Goal: Book appointment/travel/reservation

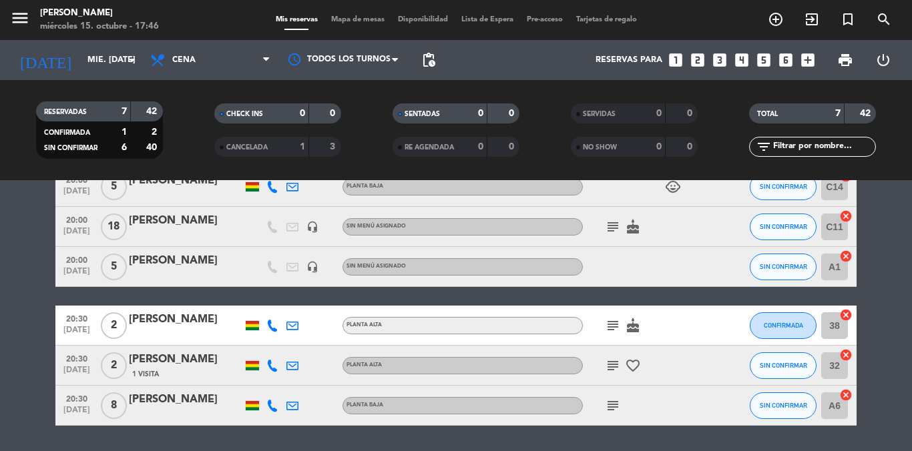
scroll to position [175, 0]
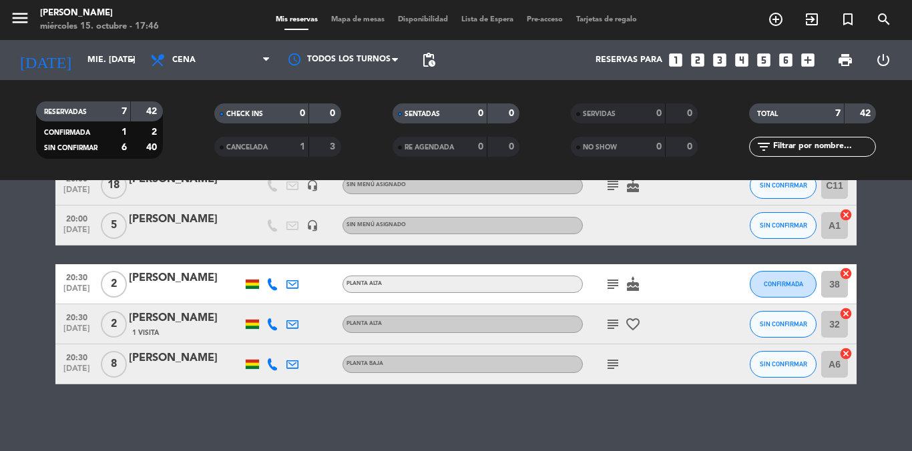
click at [614, 326] on icon "subject" at bounding box center [613, 324] width 16 height 16
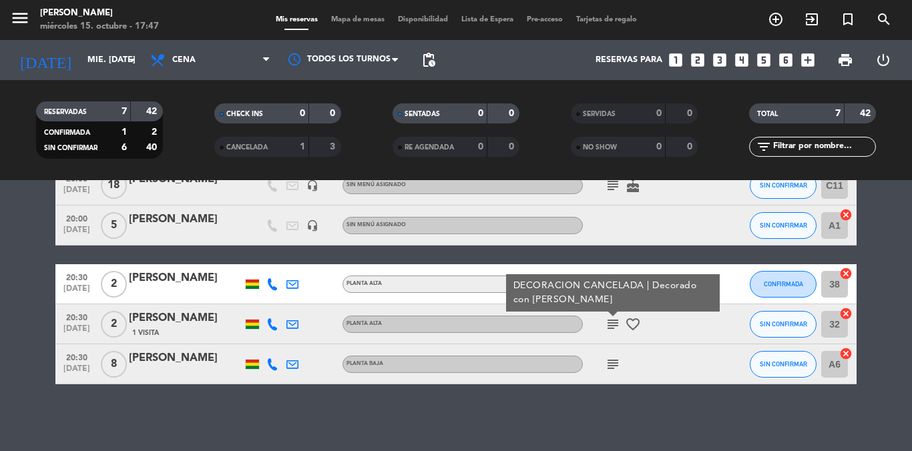
click at [611, 364] on icon "subject" at bounding box center [613, 364] width 16 height 16
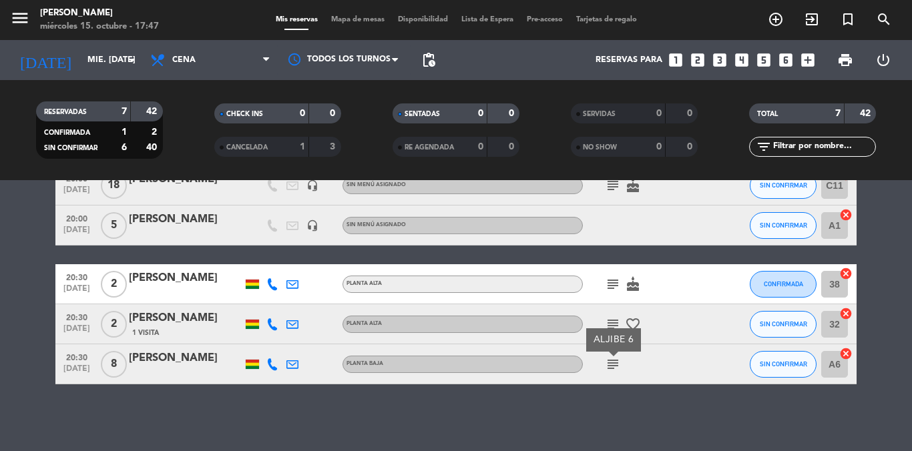
click at [612, 281] on icon "subject" at bounding box center [613, 284] width 16 height 16
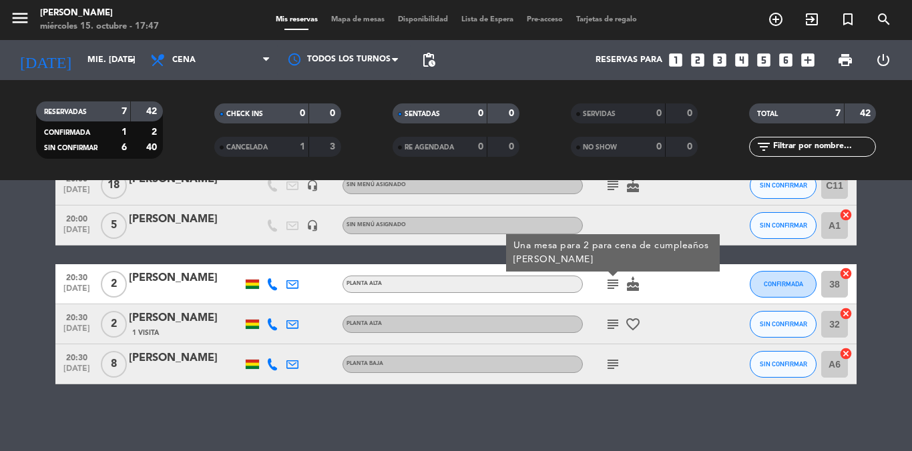
click at [608, 214] on div at bounding box center [643, 225] width 120 height 39
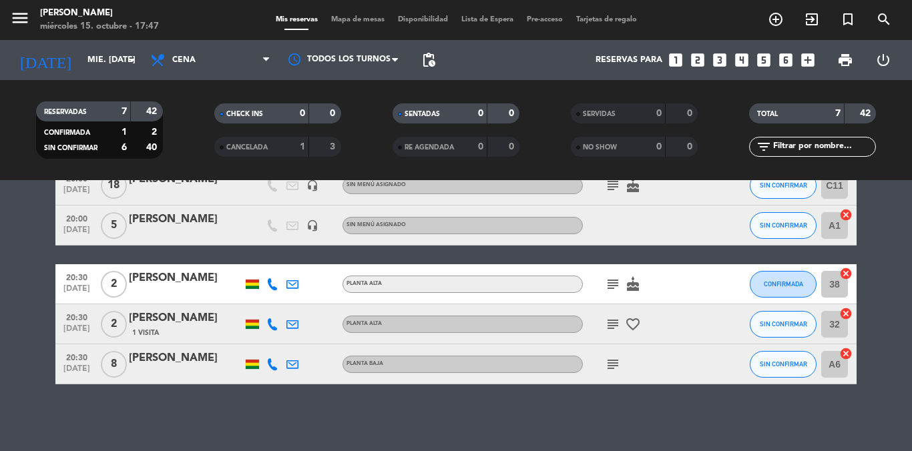
click at [611, 186] on icon "subject" at bounding box center [613, 186] width 16 height 16
click at [516, 407] on div "No hay notas para este servicio. Haz clic para agregar una 19:30 [DATE] 2 [PERS…" at bounding box center [456, 315] width 912 height 271
click at [574, 252] on div "19:30 [DATE] 2 [PERSON_NAME] Planta alta favorite_border SIN CONFIRMAR 34 cance…" at bounding box center [455, 226] width 801 height 318
click at [409, 402] on div "No hay notas para este servicio. Haz clic para agregar una 19:30 [DATE] 2 [PERS…" at bounding box center [456, 315] width 912 height 271
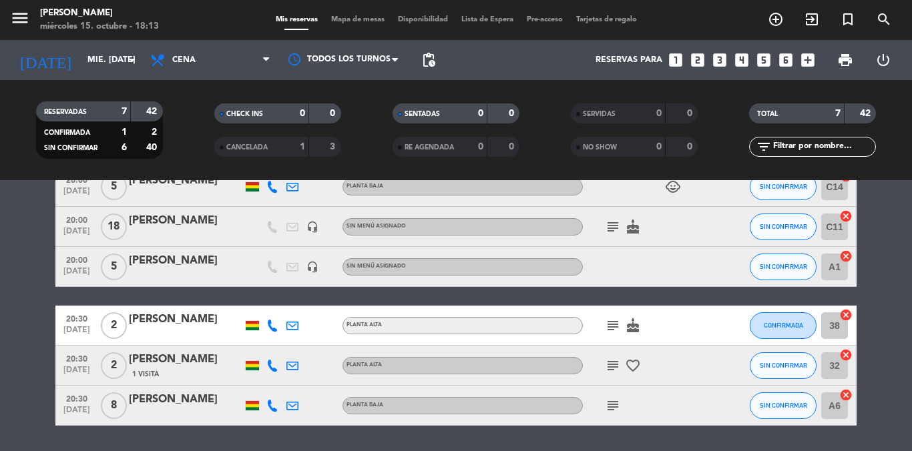
scroll to position [67, 0]
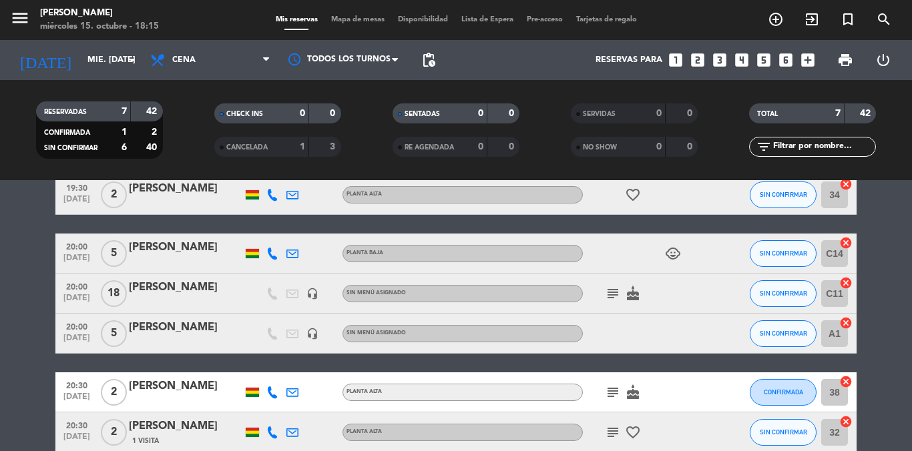
click at [609, 291] on icon "subject" at bounding box center [613, 294] width 16 height 16
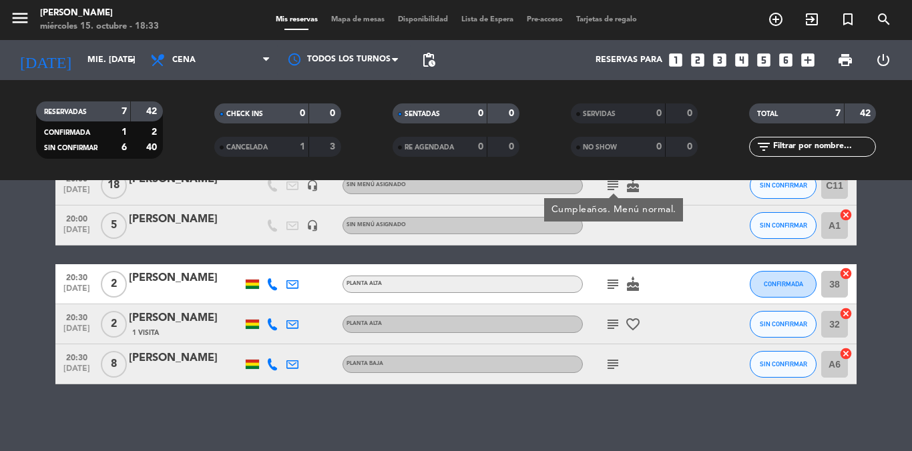
scroll to position [108, 0]
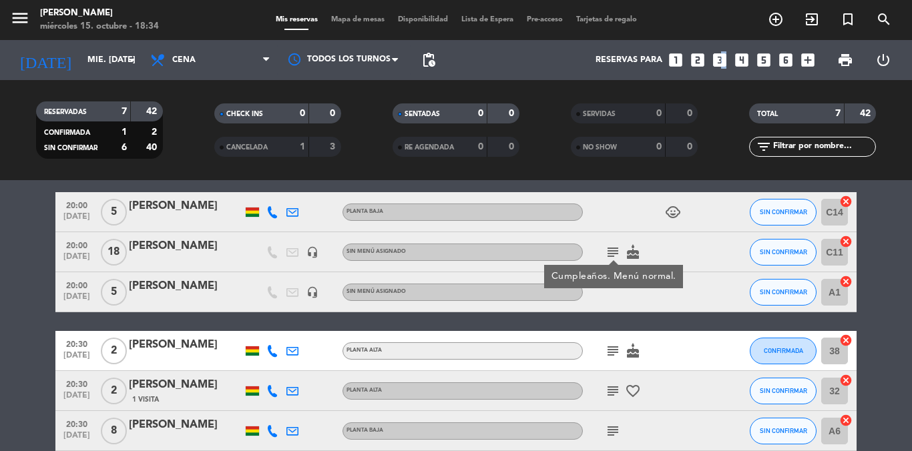
click at [724, 52] on icon "looks_3" at bounding box center [719, 59] width 17 height 17
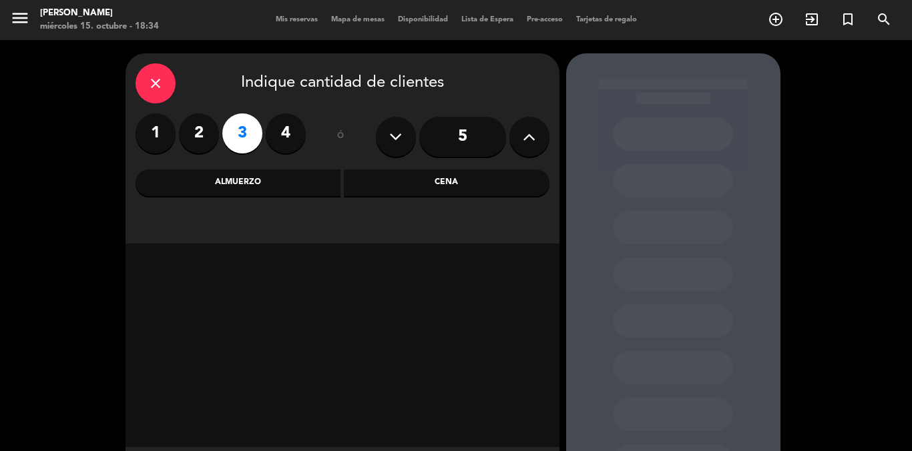
click at [382, 180] on div "Cena" at bounding box center [447, 183] width 206 height 27
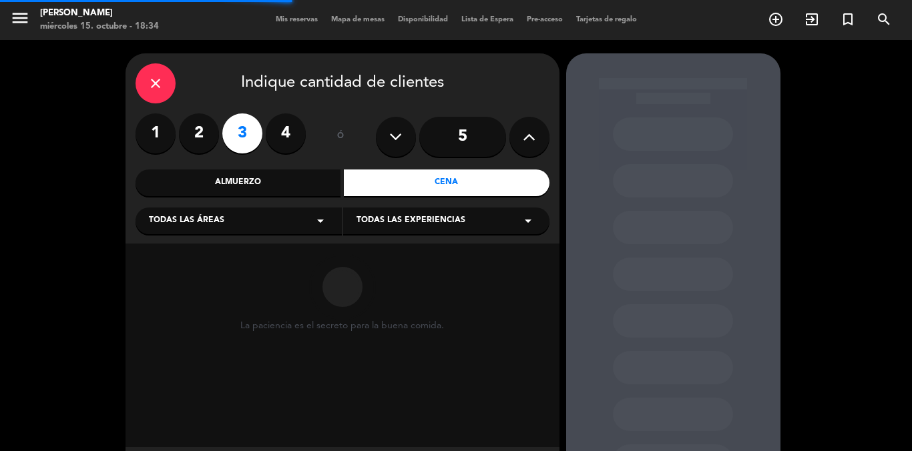
click at [294, 221] on div "Todas las áreas arrow_drop_down" at bounding box center [238, 221] width 206 height 27
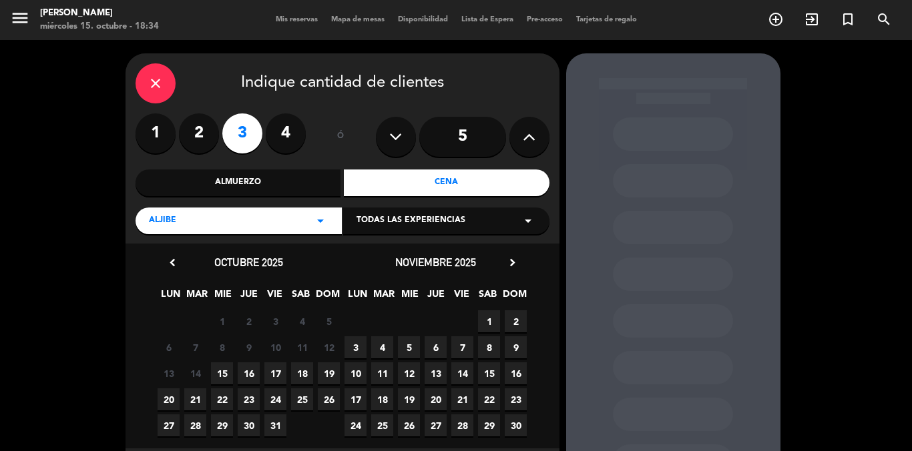
click at [221, 370] on span "15" at bounding box center [222, 373] width 22 height 22
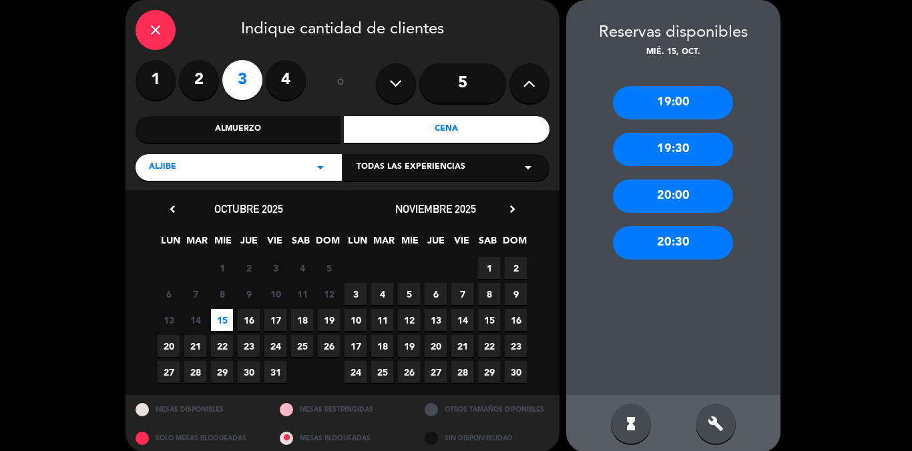
click at [661, 111] on div "19:00" at bounding box center [673, 102] width 120 height 33
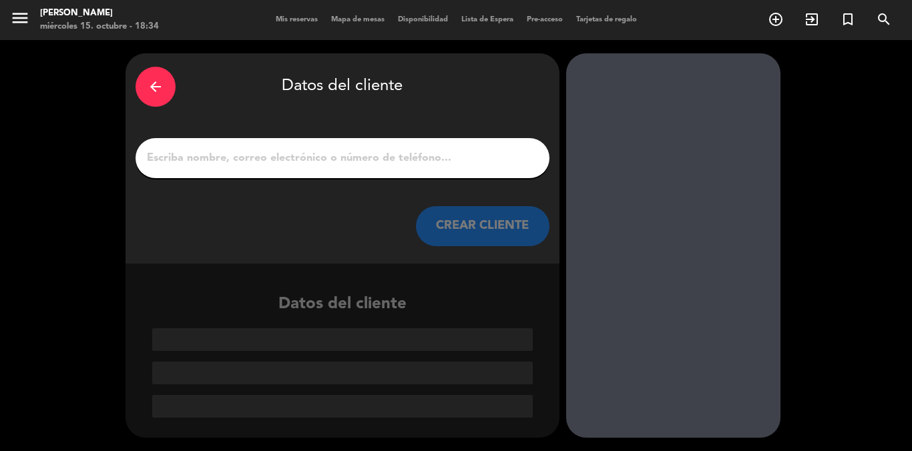
scroll to position [0, 0]
click at [354, 167] on input "1" at bounding box center [342, 158] width 394 height 19
click at [313, 157] on input "1" at bounding box center [342, 158] width 394 height 19
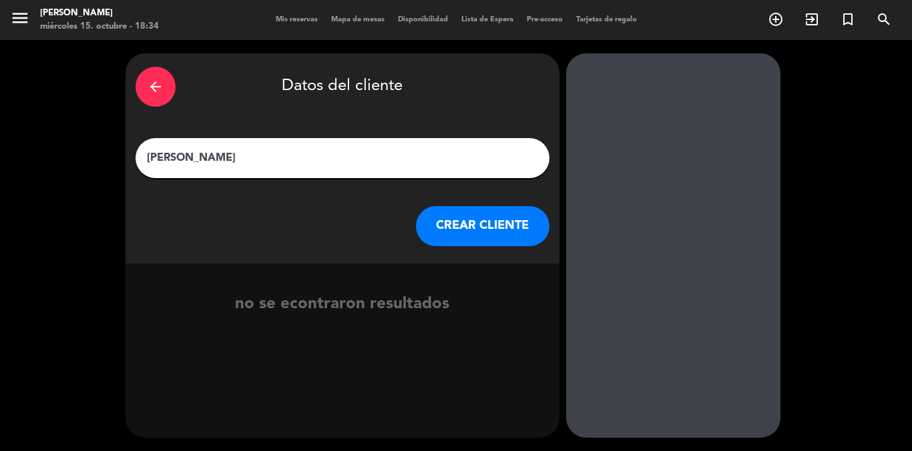
type input "[PERSON_NAME]"
click at [525, 220] on button "CREAR CLIENTE" at bounding box center [482, 226] width 133 height 40
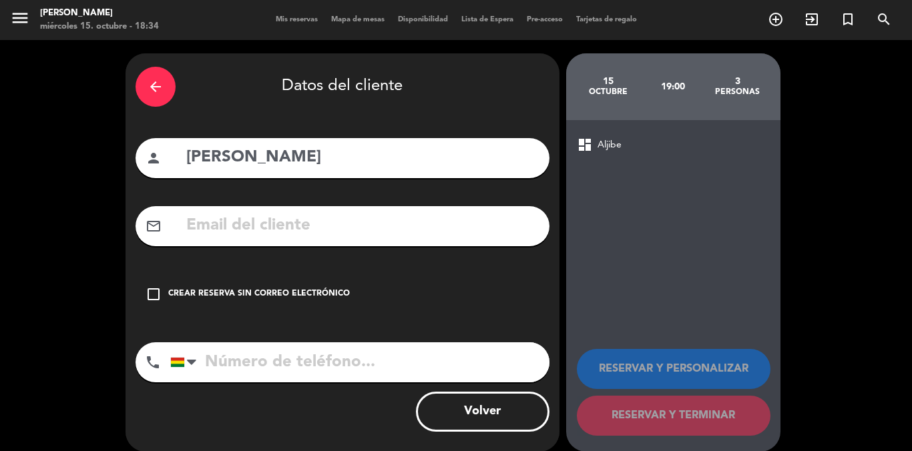
click at [266, 293] on div "Crear reserva sin correo electrónico" at bounding box center [259, 294] width 182 height 13
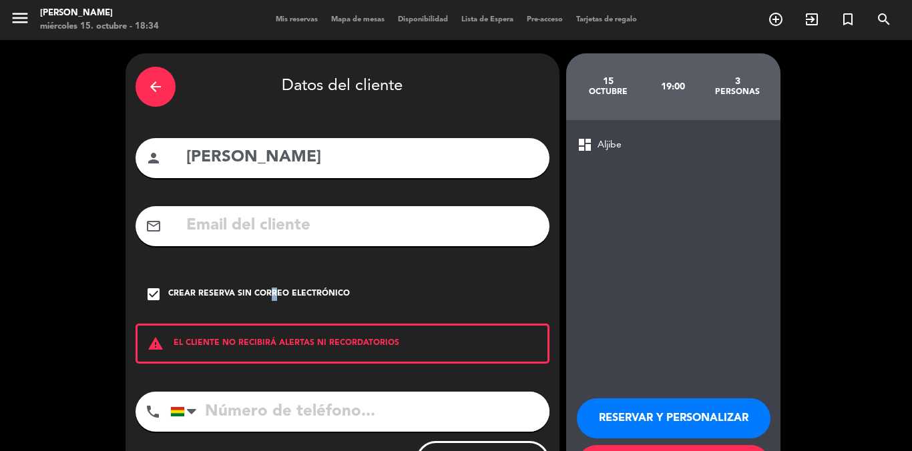
scroll to position [63, 0]
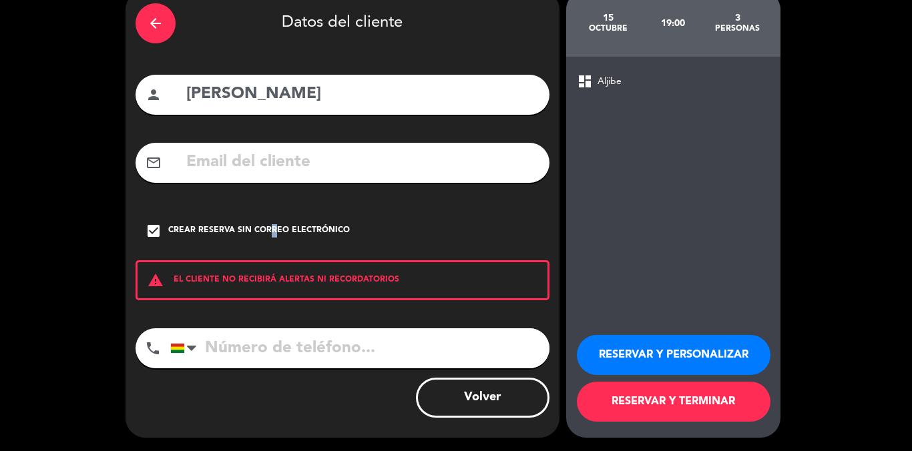
click at [713, 406] on button "RESERVAR Y TERMINAR" at bounding box center [674, 402] width 194 height 40
